Goal: Navigation & Orientation: Find specific page/section

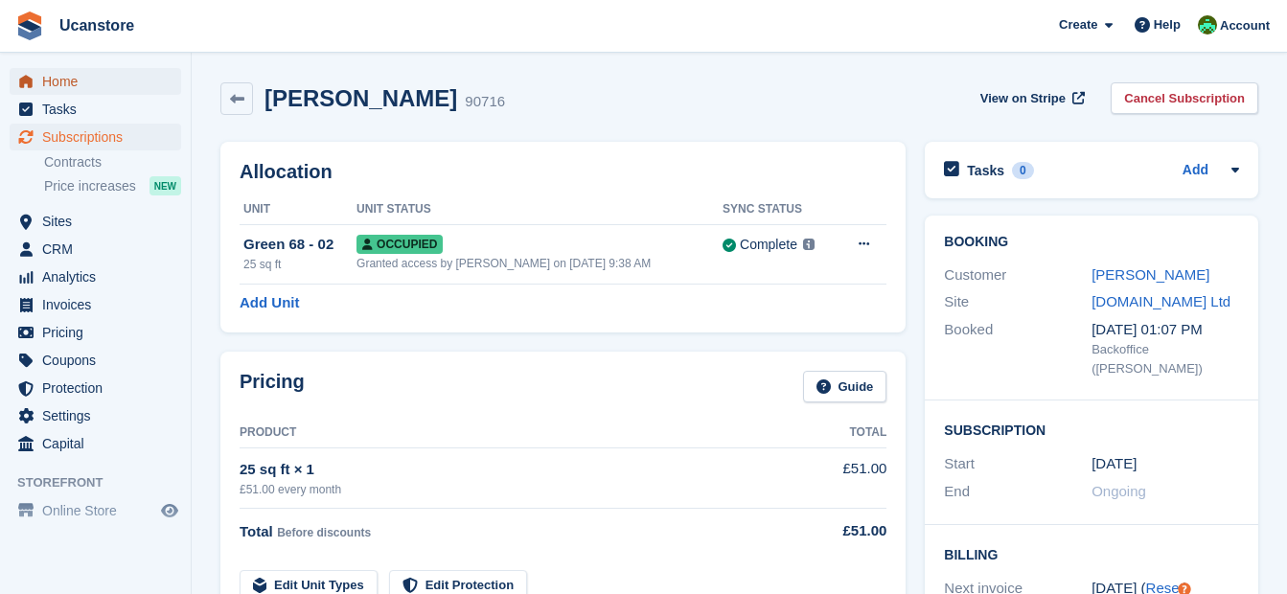
click at [85, 87] on span "Home" at bounding box center [99, 81] width 115 height 27
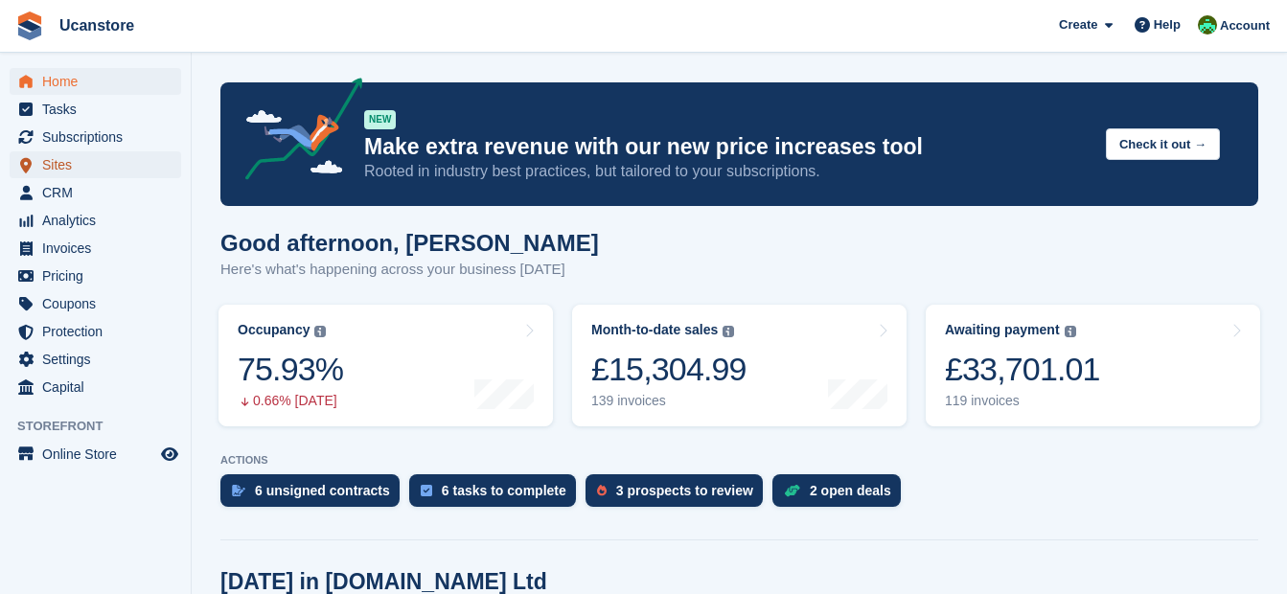
click at [63, 163] on span "Sites" at bounding box center [99, 164] width 115 height 27
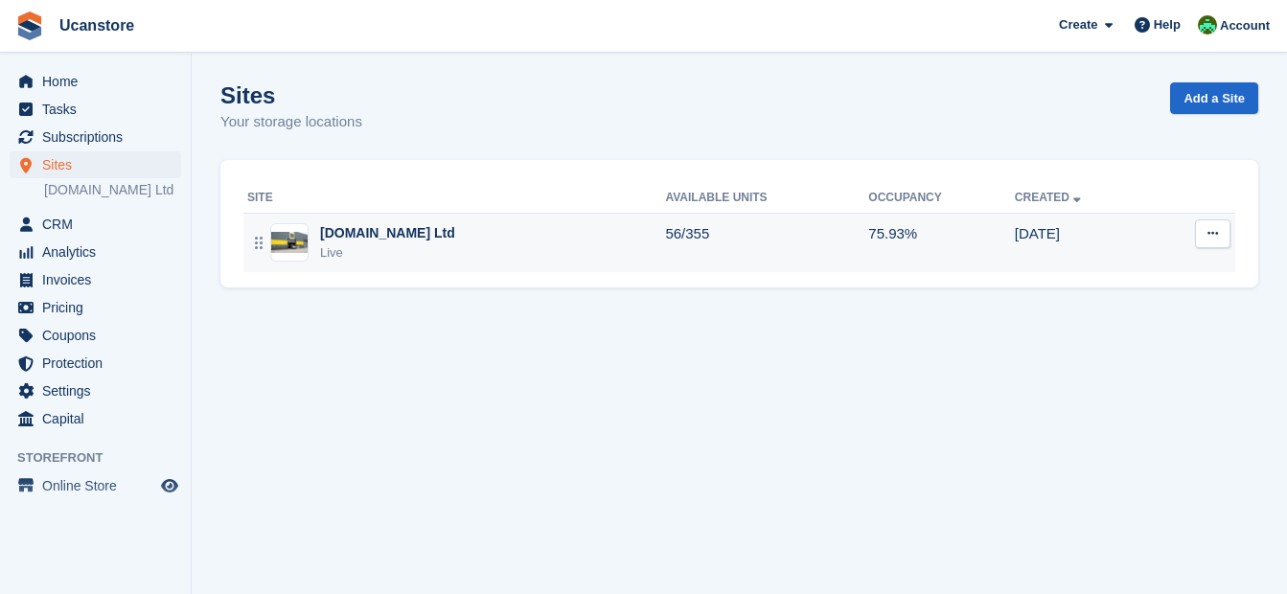
click at [627, 232] on div "[DOMAIN_NAME] Ltd Live" at bounding box center [456, 242] width 418 height 39
